Goal: Transaction & Acquisition: Purchase product/service

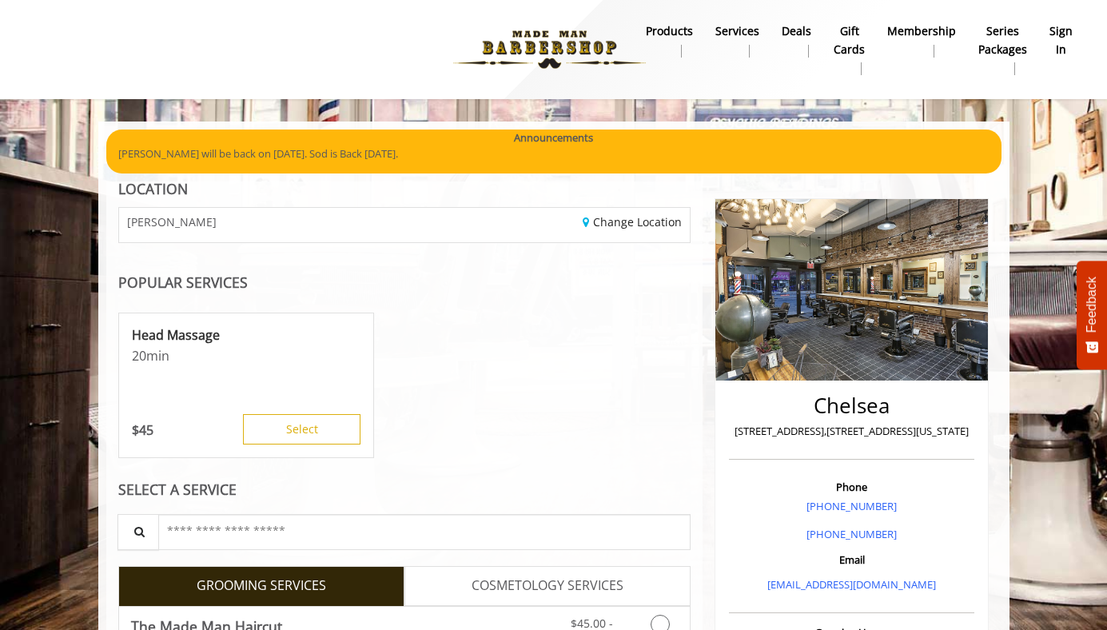
click at [795, 30] on b "Deals" at bounding box center [797, 31] width 30 height 18
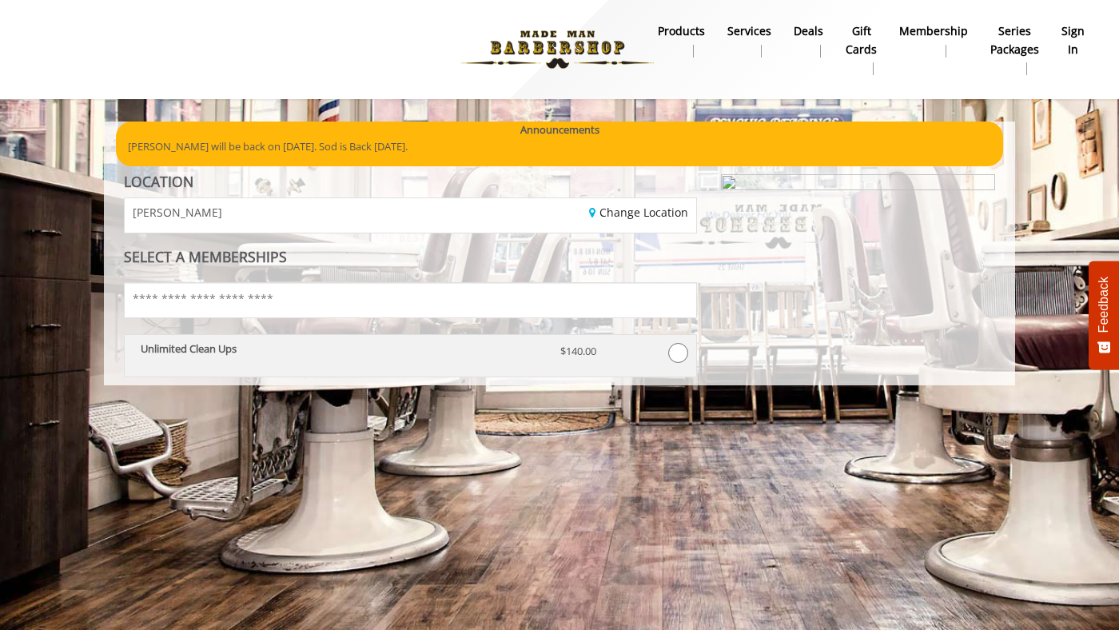
click at [388, 345] on p "Unlimited Clean Ups" at bounding box center [339, 348] width 396 height 11
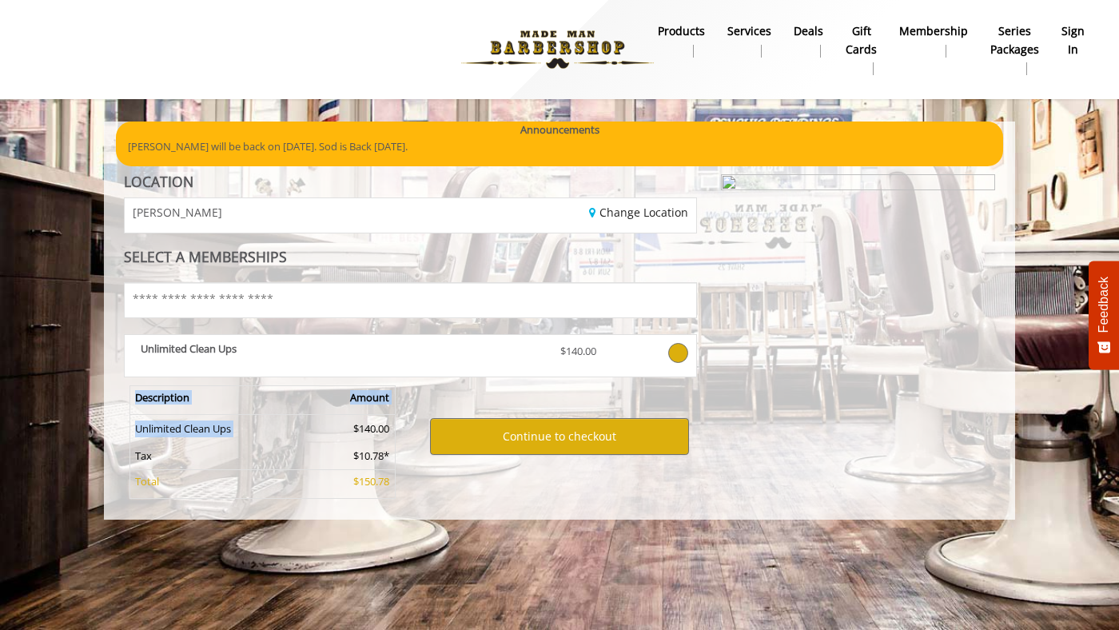
drag, startPoint x: 351, startPoint y: 433, endPoint x: 396, endPoint y: 487, distance: 70.3
click at [407, 483] on div "Description Amount Unlimited Clean Ups $140.00 Tax $10.78* Total $150.78" at bounding box center [261, 444] width 298 height 134
click at [394, 488] on td "$150.78" at bounding box center [352, 484] width 88 height 29
drag, startPoint x: 392, startPoint y: 480, endPoint x: 360, endPoint y: 412, distance: 74.8
click at [360, 412] on table "Description Amount Unlimited Clean Ups $140.00 Tax $10.78* Total $150.78" at bounding box center [262, 441] width 266 height 113
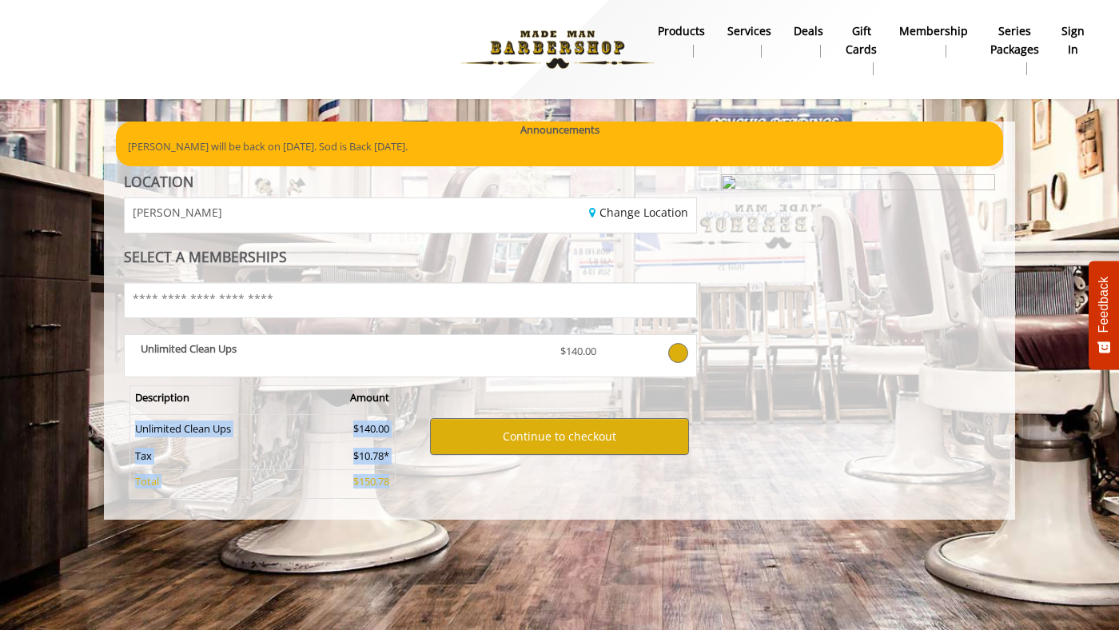
click at [360, 412] on th "Amount" at bounding box center [352, 400] width 88 height 29
drag, startPoint x: 384, startPoint y: 481, endPoint x: 340, endPoint y: 486, distance: 44.2
click at [340, 486] on p "$150.78" at bounding box center [351, 481] width 77 height 11
click at [342, 486] on p "$150.78" at bounding box center [351, 481] width 77 height 11
drag, startPoint x: 382, startPoint y: 491, endPoint x: 344, endPoint y: 484, distance: 38.9
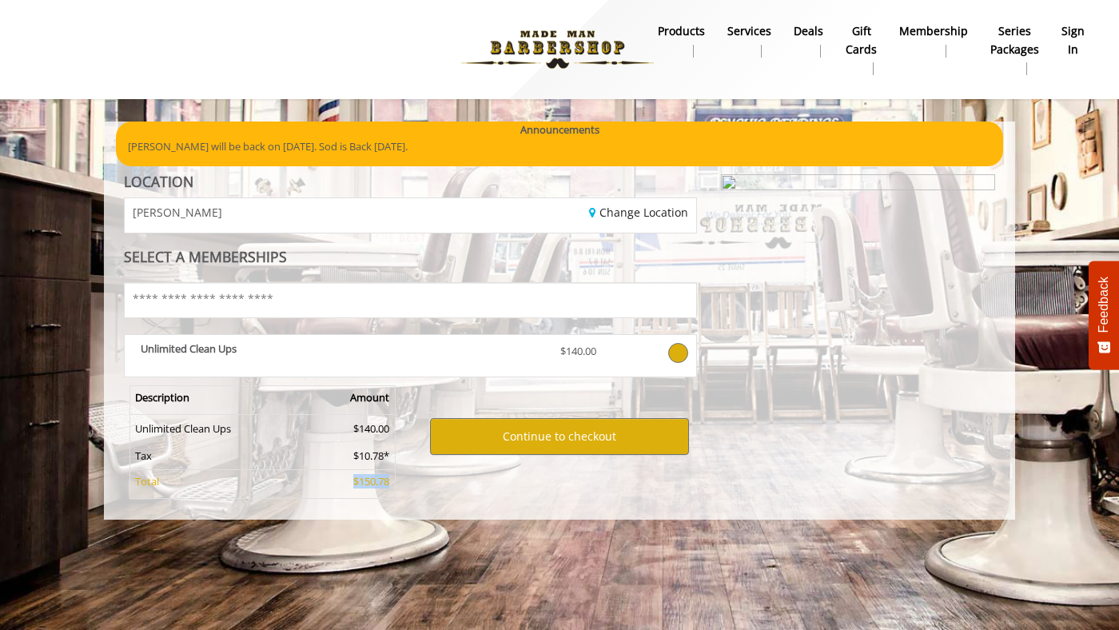
click at [344, 484] on td "$150.78" at bounding box center [352, 484] width 88 height 29
click at [344, 484] on p "$150.78" at bounding box center [351, 481] width 77 height 11
click at [5, 279] on body "Announcements [PERSON_NAME] will be back on [DATE]. Sod is Back [DATE]. Announc…" at bounding box center [559, 320] width 1119 height 398
click at [694, 31] on b "products" at bounding box center [681, 31] width 47 height 18
